Goal: Information Seeking & Learning: Learn about a topic

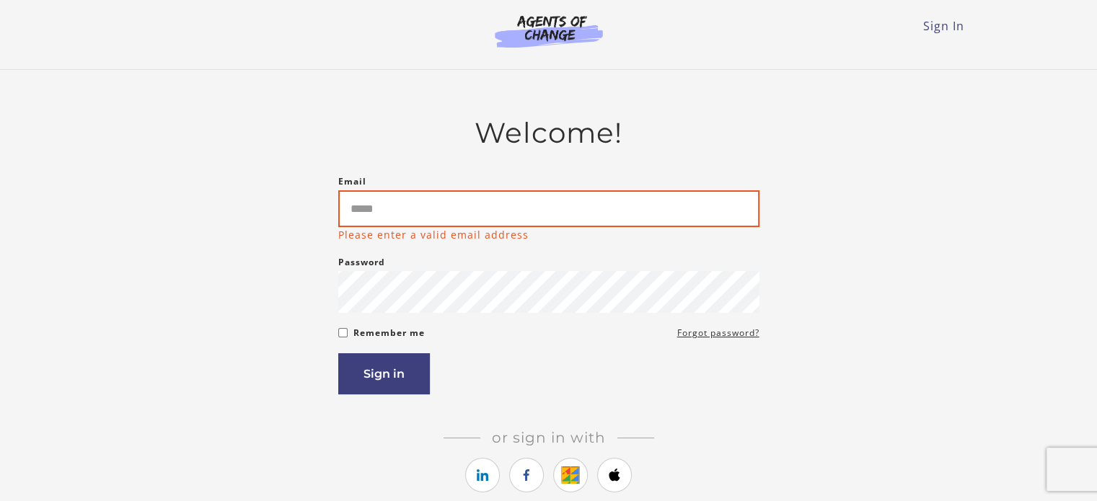
type input "**********"
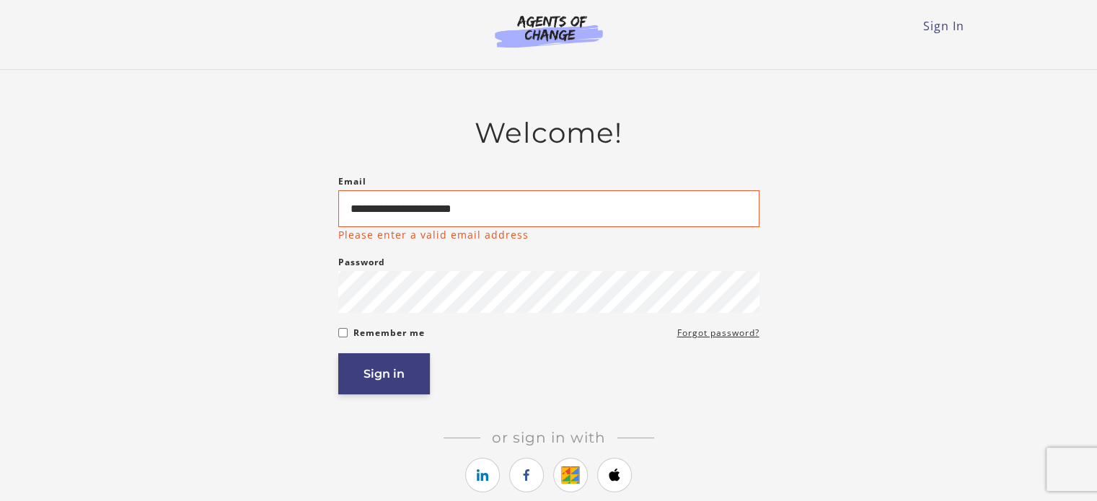
click at [411, 377] on button "Sign in" at bounding box center [384, 374] width 92 height 41
